Goal: Transaction & Acquisition: Purchase product/service

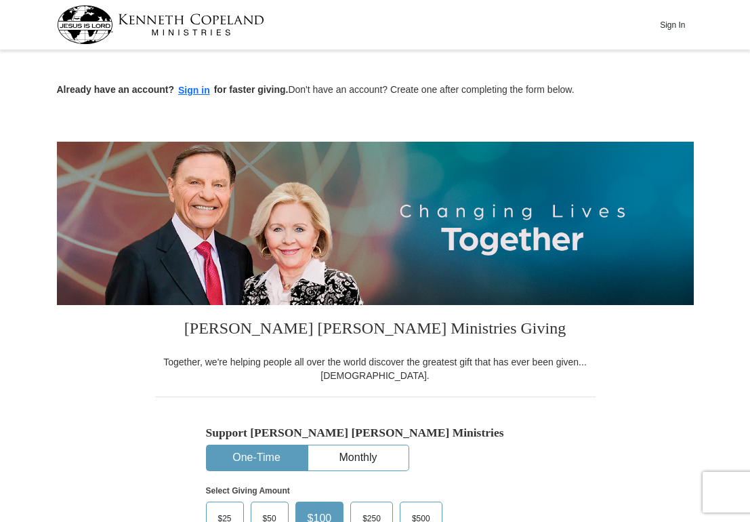
click at [677, 22] on button "Sign In" at bounding box center [673, 24] width 41 height 21
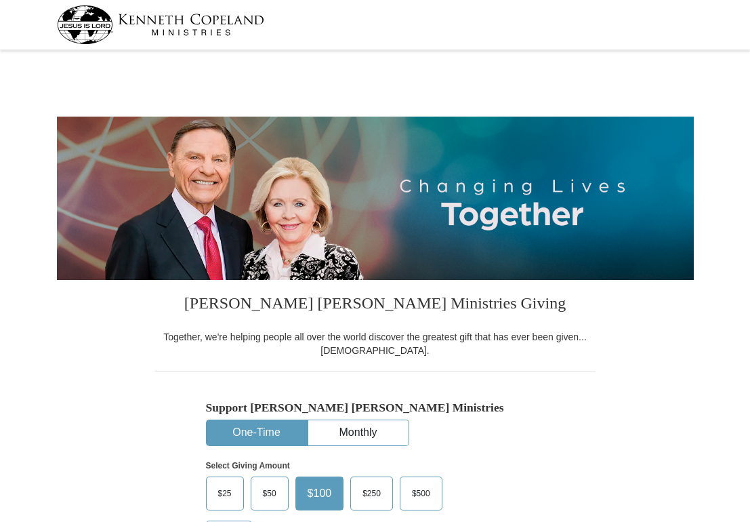
select select "[GEOGRAPHIC_DATA]"
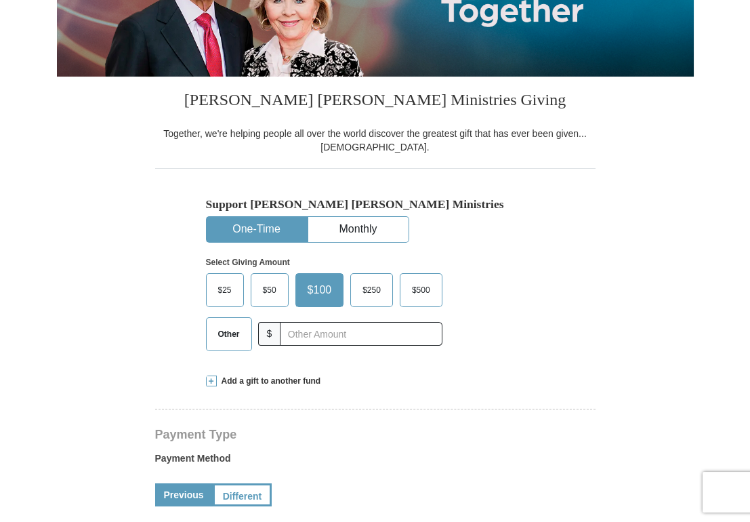
click at [269, 286] on span "$50" at bounding box center [269, 290] width 27 height 20
click at [0, 0] on input "$50" at bounding box center [0, 0] width 0 height 0
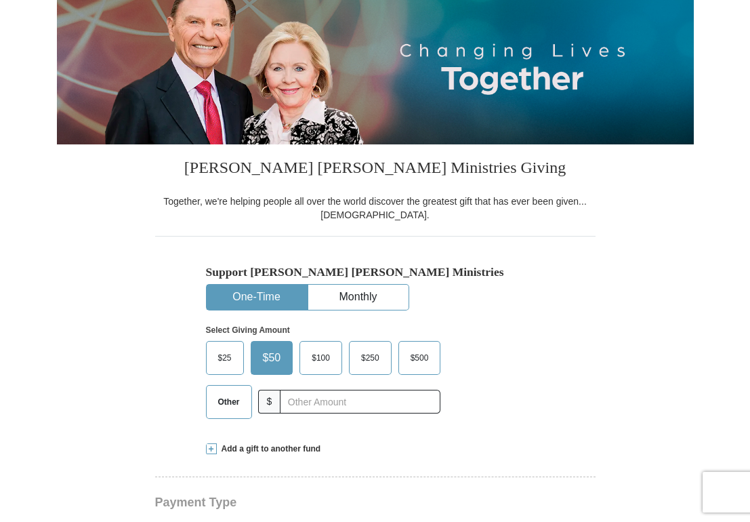
click at [256, 296] on button "One-Time" at bounding box center [257, 297] width 100 height 25
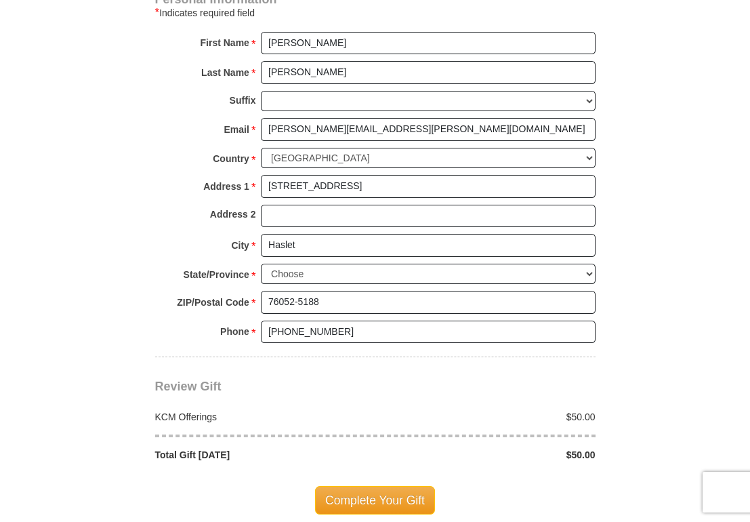
scroll to position [746, 0]
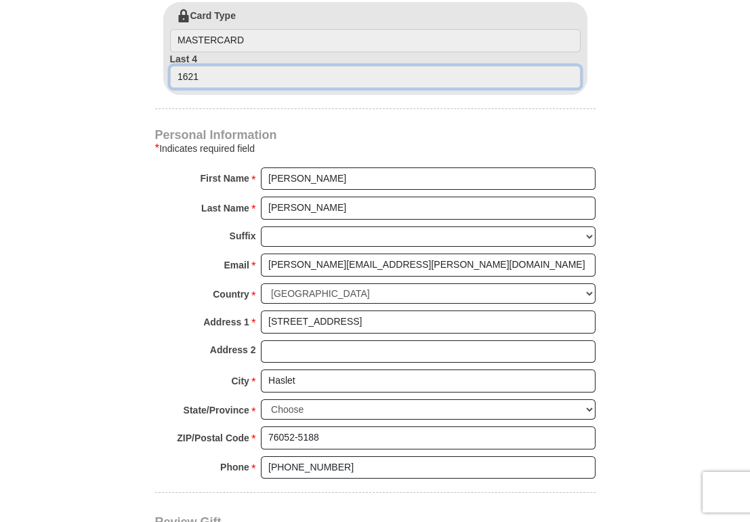
drag, startPoint x: 214, startPoint y: 73, endPoint x: 8, endPoint y: 86, distance: 206.5
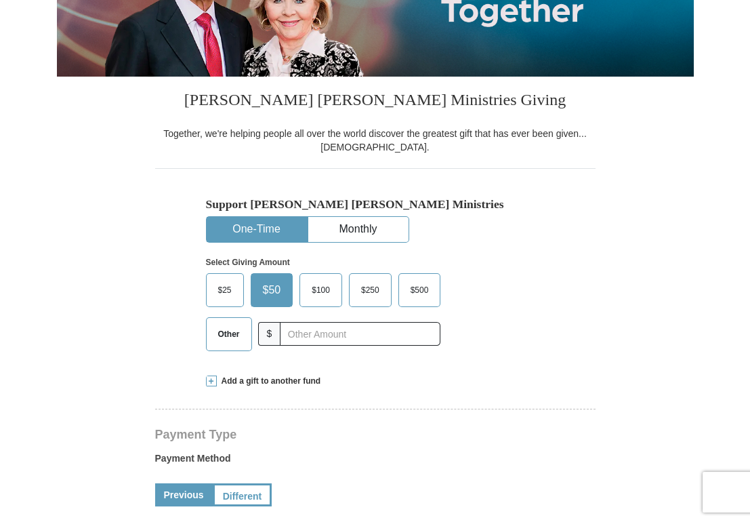
scroll to position [271, 0]
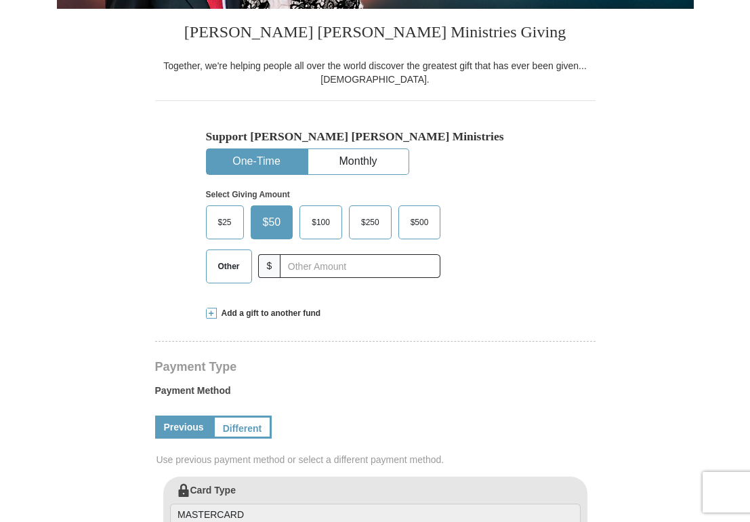
click at [174, 424] on link "Previous" at bounding box center [184, 427] width 58 height 23
